Goal: Transaction & Acquisition: Book appointment/travel/reservation

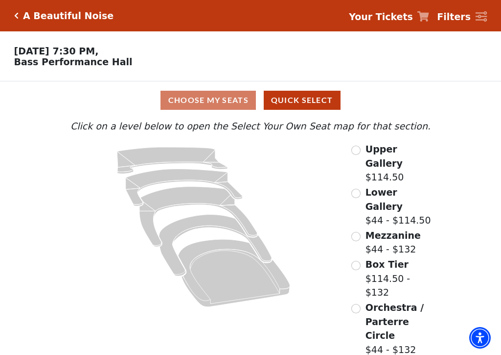
click at [358, 260] on input "Box Tier$114.50 - $132\a" at bounding box center [356, 264] width 9 height 9
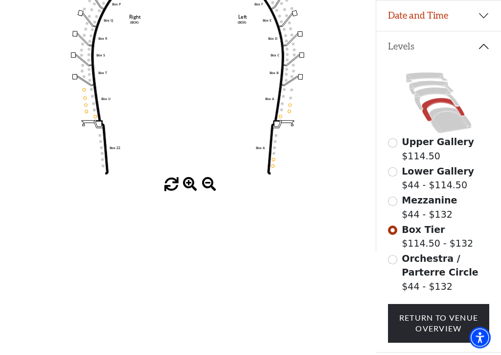
scroll to position [184, 0]
click at [392, 262] on input "Orchestra / Parterre Circle$44 - $132\a" at bounding box center [392, 259] width 9 height 9
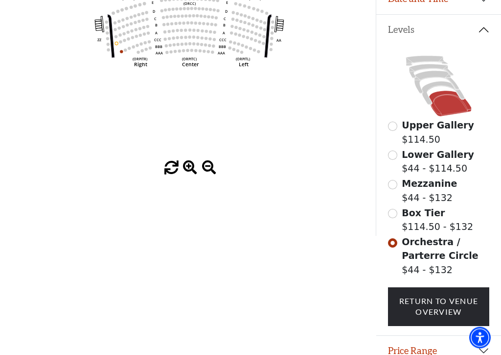
scroll to position [200, 0]
click at [391, 217] on input "Box Tier$114.50 - $132\a" at bounding box center [392, 213] width 9 height 9
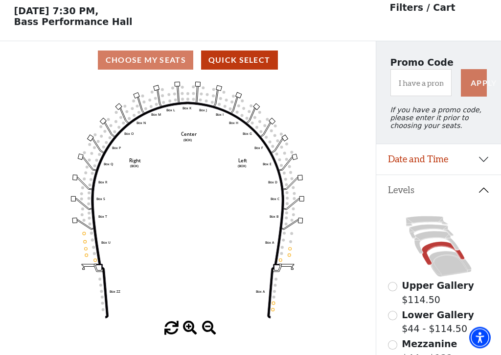
scroll to position [46, 0]
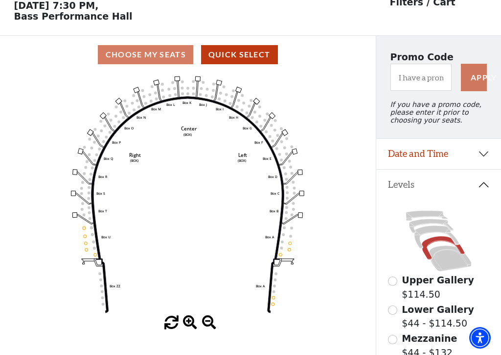
click at [175, 90] on circle at bounding box center [174, 88] width 3 height 3
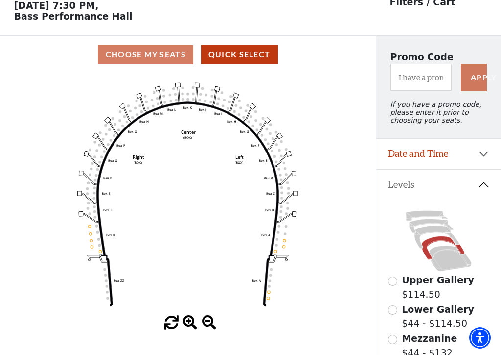
click at [200, 192] on icon "Left (BOX) Right (BOX) Center (BOX) Box ZZ Box U Box T Box S Box R Box Q Box P …" at bounding box center [188, 194] width 338 height 242
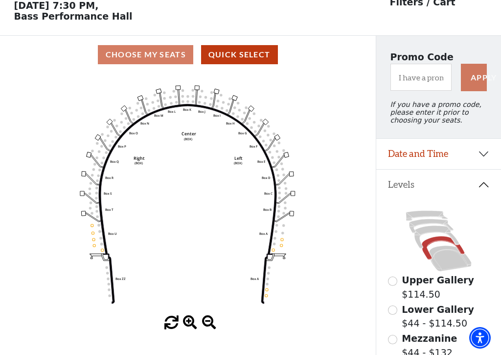
click at [140, 58] on div "Choose My Seats Quick Select" at bounding box center [188, 54] width 376 height 19
click at [243, 58] on button "Quick Select" at bounding box center [239, 54] width 77 height 19
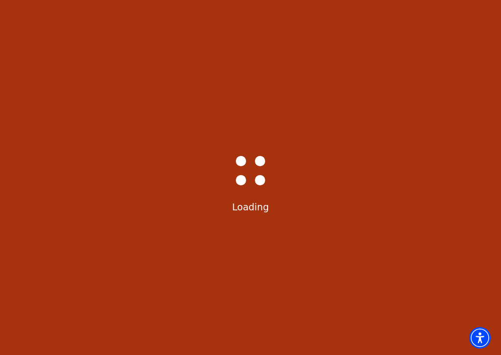
select select "6221"
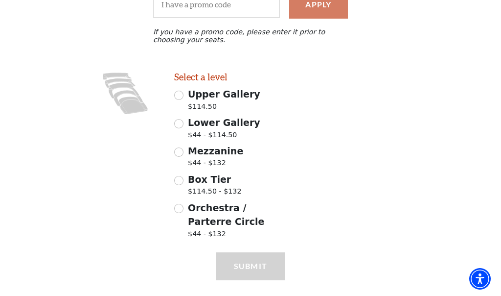
scroll to position [214, 0]
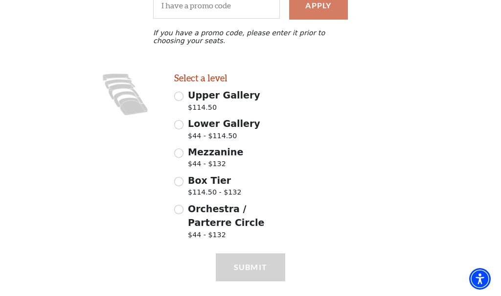
click at [178, 183] on input "Box Tier $114.50 - $132" at bounding box center [178, 181] width 9 height 9
radio input "true"
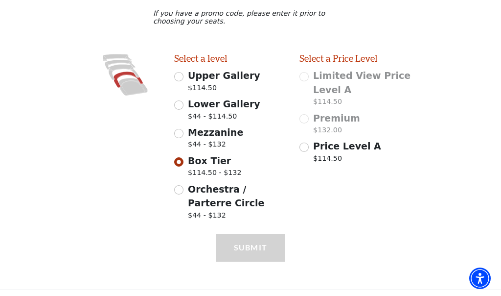
scroll to position [237, 0]
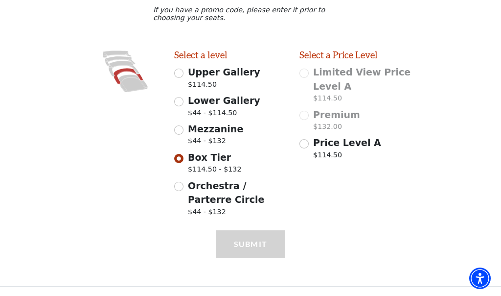
click at [306, 144] on input "Price Level A $114.50" at bounding box center [304, 144] width 9 height 9
radio input "true"
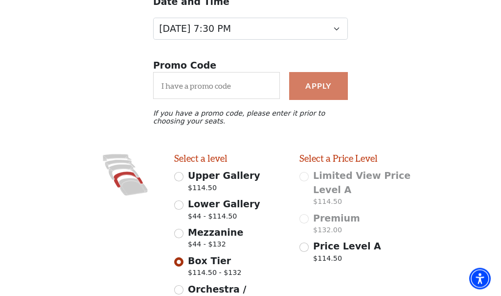
scroll to position [126, 0]
